Goal: Task Accomplishment & Management: Manage account settings

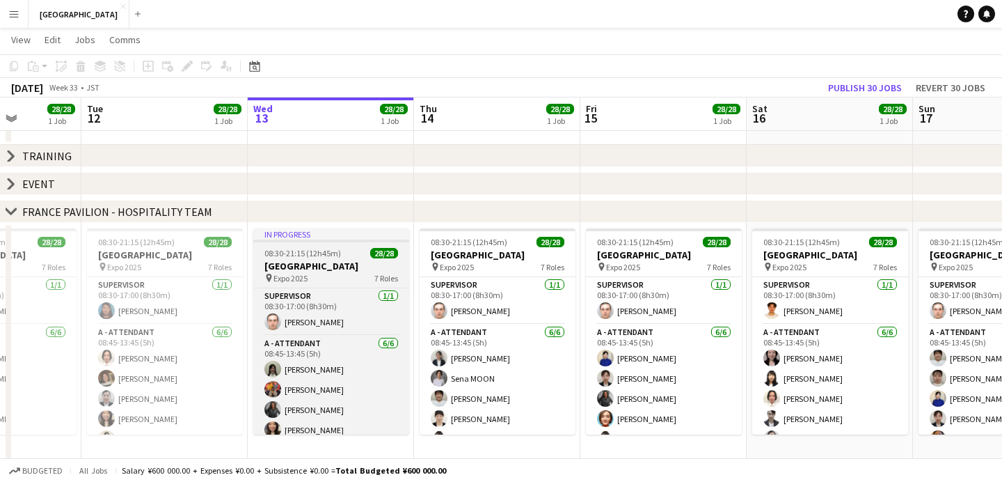
scroll to position [0, 413]
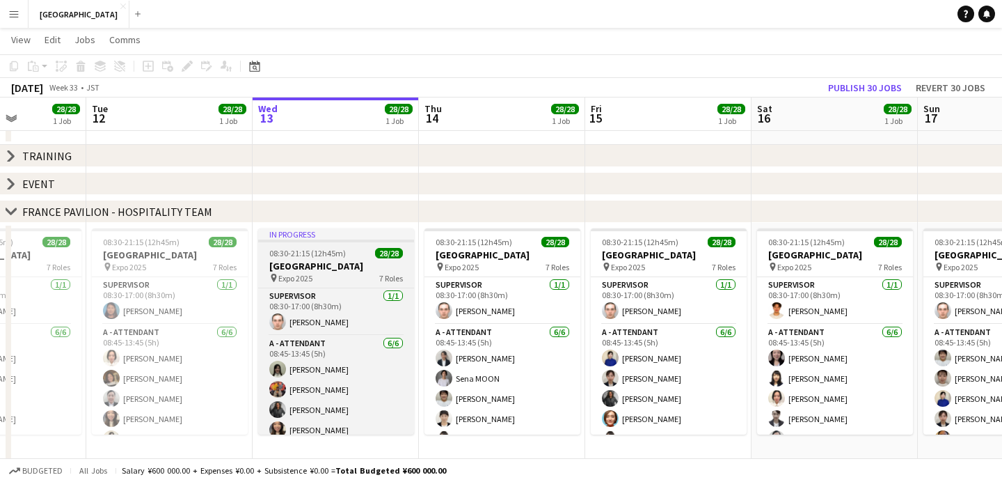
click at [332, 258] on span "08:30-21:15 (12h45m)" at bounding box center [307, 253] width 77 height 10
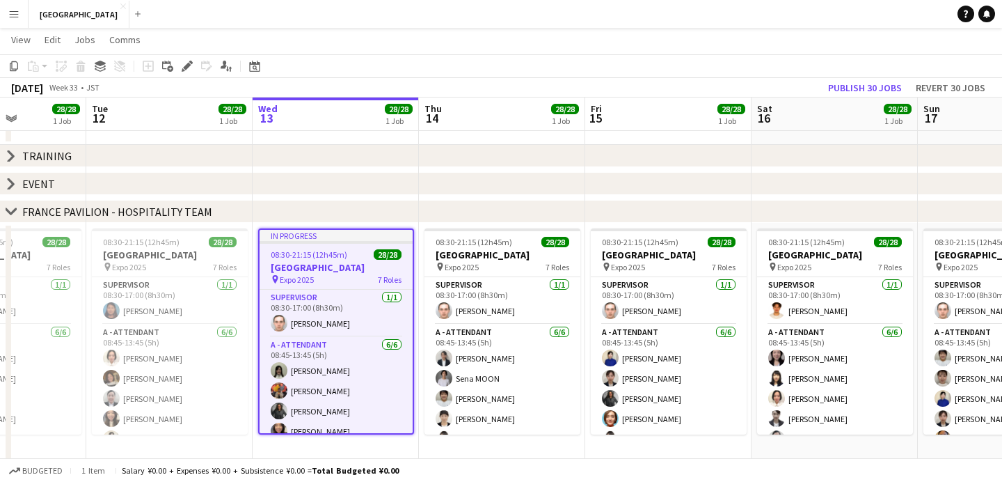
click at [347, 251] on div "08:30-21:15 (12h45m) 28/28" at bounding box center [336, 254] width 153 height 10
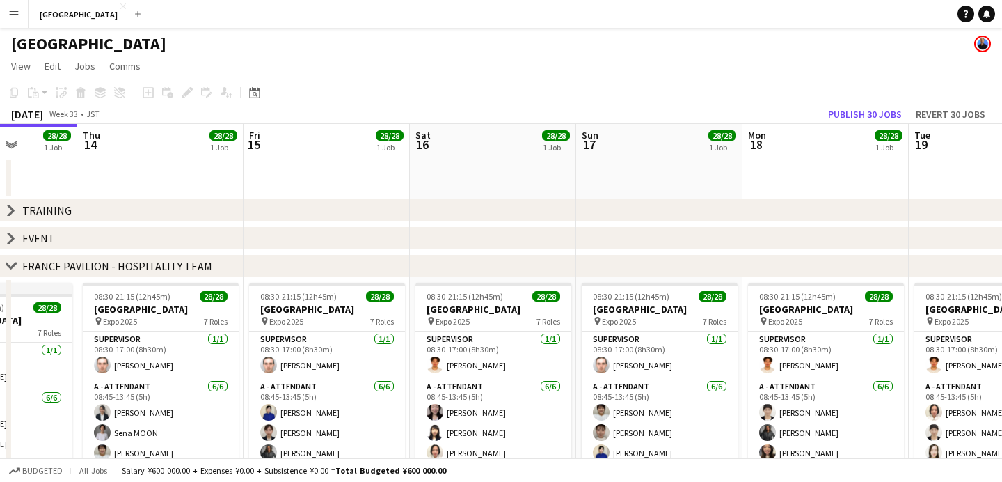
scroll to position [0, 425]
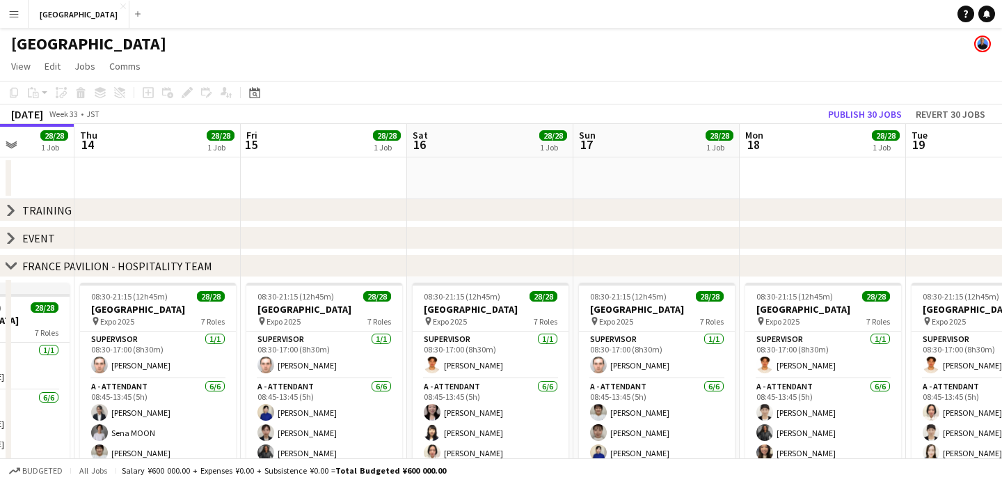
click at [7, 238] on icon "chevron-right" at bounding box center [11, 237] width 11 height 11
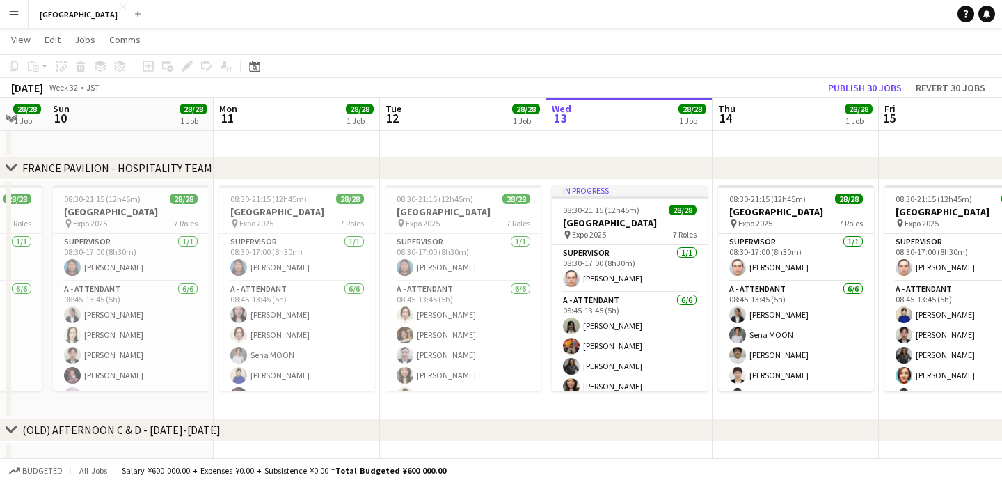
scroll to position [0, 434]
